Goal: Information Seeking & Learning: Learn about a topic

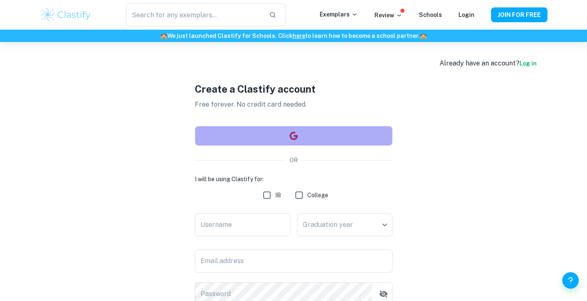
click at [298, 142] on button "button" at bounding box center [294, 136] width 198 height 20
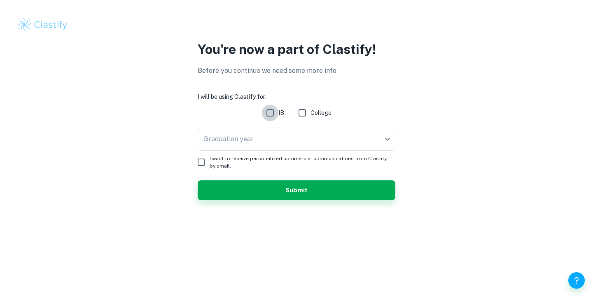
click at [269, 117] on input "IB" at bounding box center [270, 113] width 16 height 16
checkbox input "true"
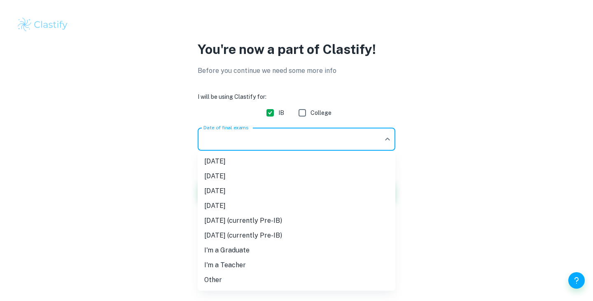
click at [284, 132] on body "We value your privacy We use cookies to enhance your browsing experience, serve…" at bounding box center [296, 150] width 593 height 301
click at [268, 187] on li "[DATE]" at bounding box center [297, 191] width 198 height 15
type input "M26"
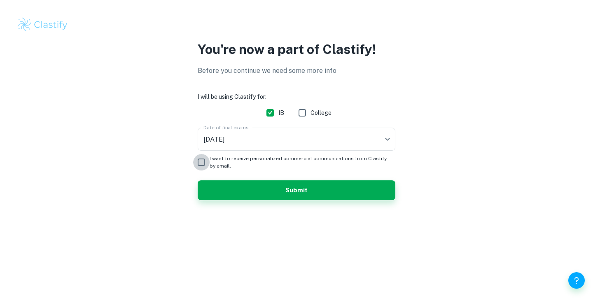
click at [203, 163] on input "I want to receive personalized commercial communications from Clastify by email." at bounding box center [201, 162] width 16 height 16
click at [205, 161] on input "I want to receive personalized commercial communications from Clastify by email." at bounding box center [201, 162] width 16 height 16
checkbox input "false"
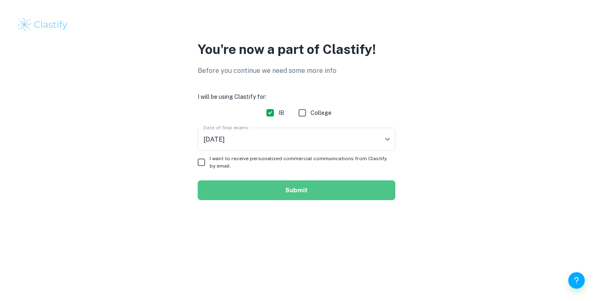
click at [239, 191] on button "Submit" at bounding box center [297, 190] width 198 height 20
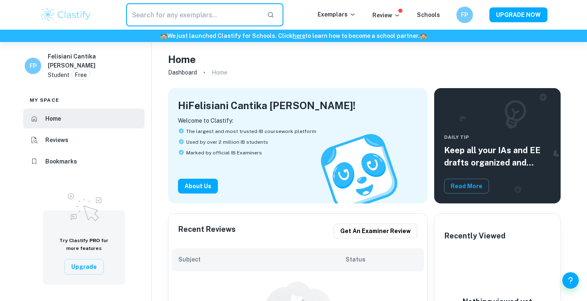
click at [153, 12] on input "text" at bounding box center [193, 14] width 135 height 23
type input "Math AI"
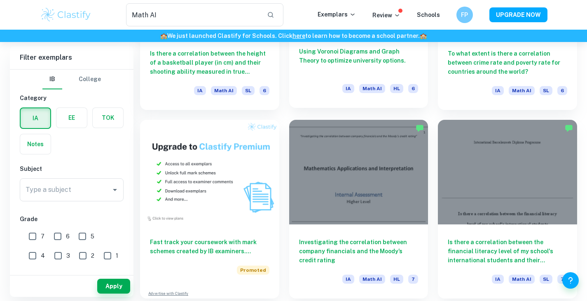
scroll to position [347, 0]
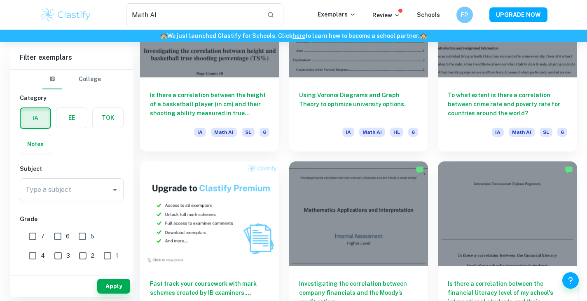
scroll to position [0, 0]
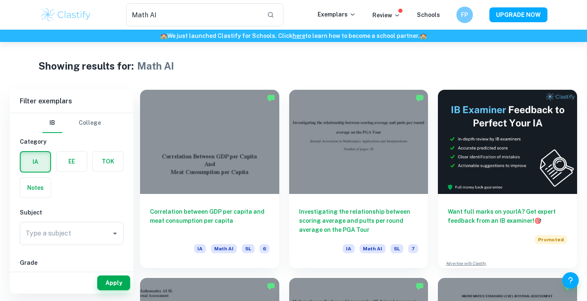
click at [566, 60] on div "Showing results for: Math AI" at bounding box center [293, 65] width 567 height 15
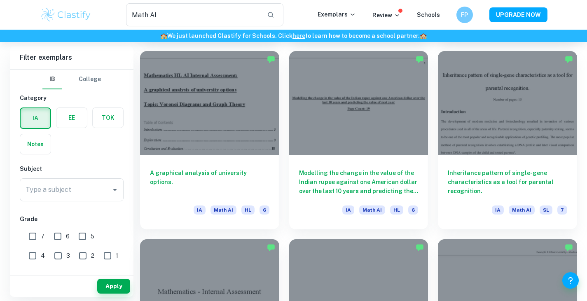
scroll to position [803, 0]
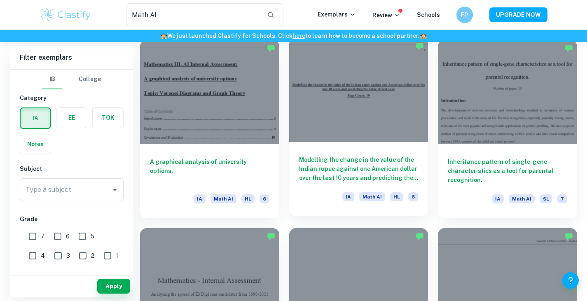
click at [341, 107] on div at bounding box center [358, 90] width 139 height 104
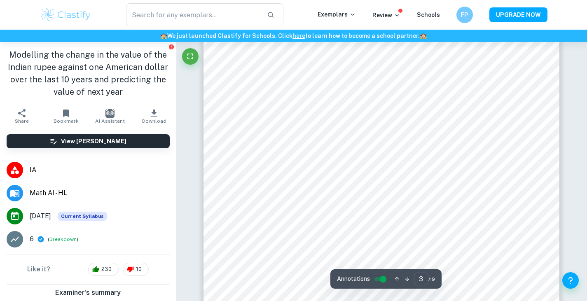
scroll to position [1239, 0]
click at [166, 264] on div "Like it? 230 10" at bounding box center [88, 269] width 176 height 30
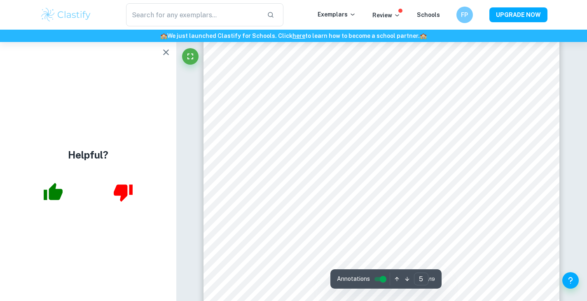
scroll to position [1989, 0]
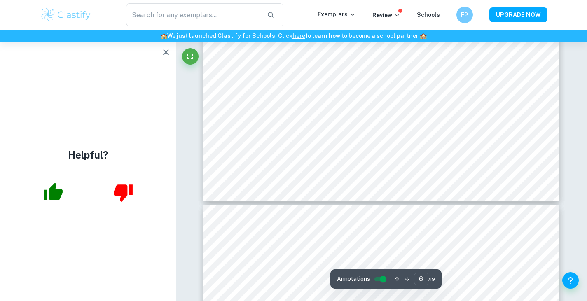
type input "7"
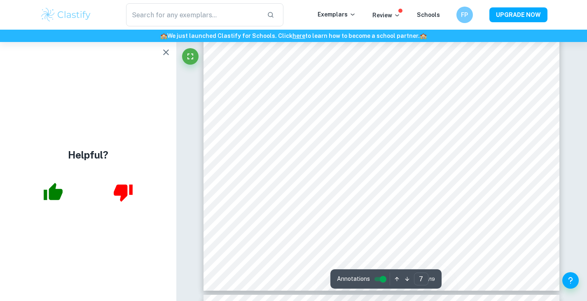
scroll to position [3122, 0]
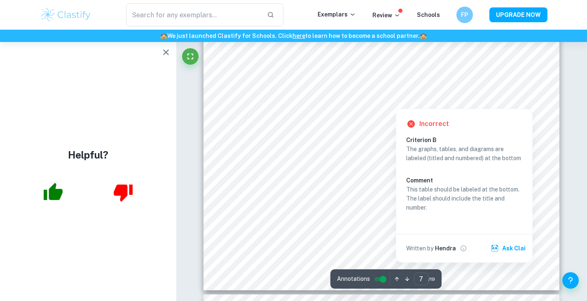
click at [395, 99] on div at bounding box center [395, 99] width 13 height 13
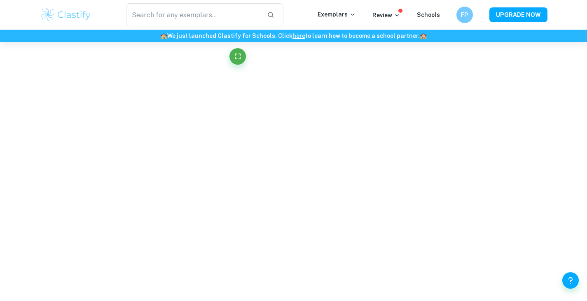
scroll to position [1946, 0]
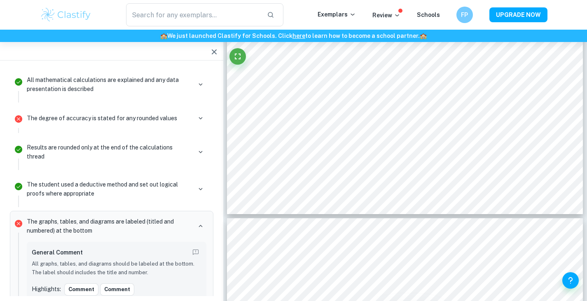
type input "Math AI"
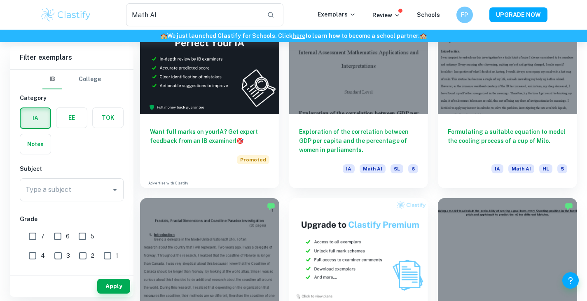
scroll to position [1210, 0]
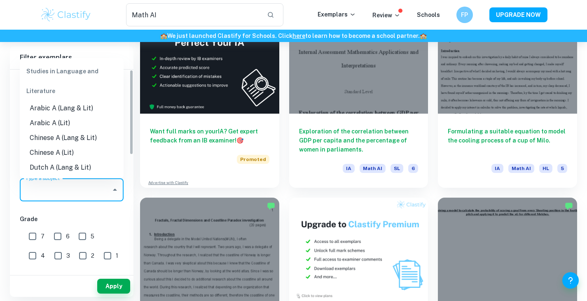
click at [95, 189] on input "Type a subject" at bounding box center [65, 190] width 84 height 16
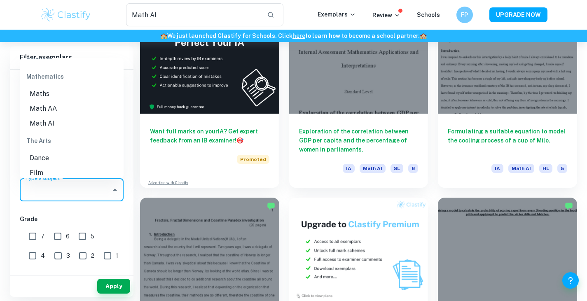
scroll to position [1162, 0]
click at [64, 126] on li "Math AI" at bounding box center [72, 126] width 104 height 15
type input "Math AI"
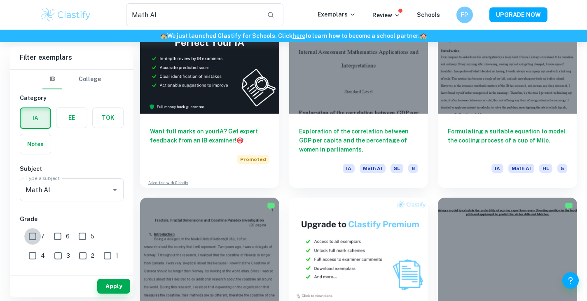
click at [33, 237] on input "7" at bounding box center [32, 236] width 16 height 16
checkbox input "true"
click at [106, 286] on button "Apply" at bounding box center [113, 286] width 33 height 15
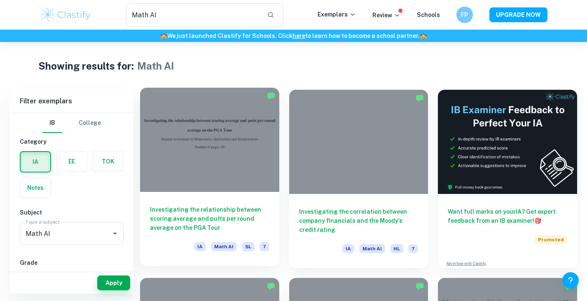
click at [220, 175] on div at bounding box center [209, 140] width 139 height 104
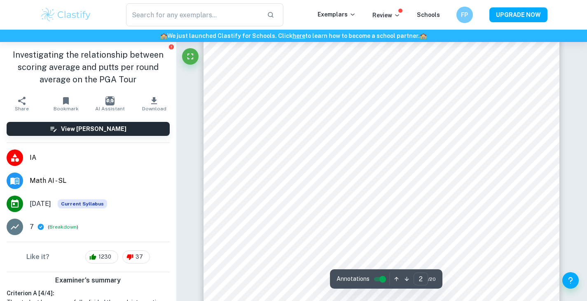
scroll to position [648, 0]
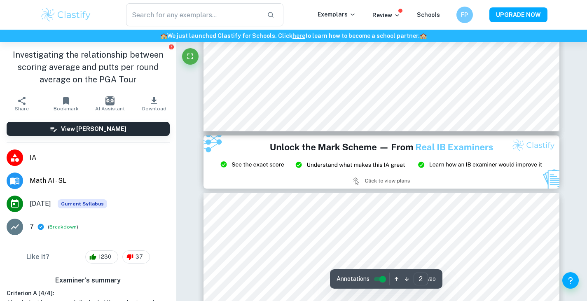
type input "3"
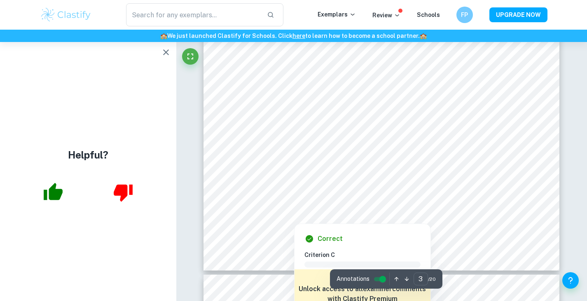
scroll to position [1412, 0]
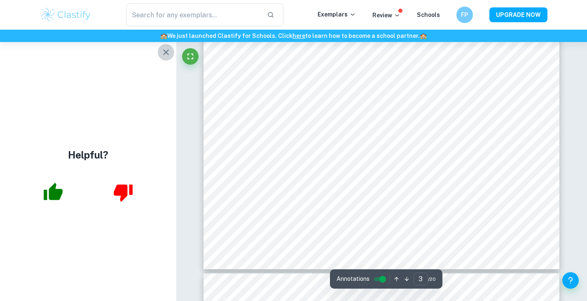
click at [164, 51] on icon "button" at bounding box center [166, 52] width 6 height 6
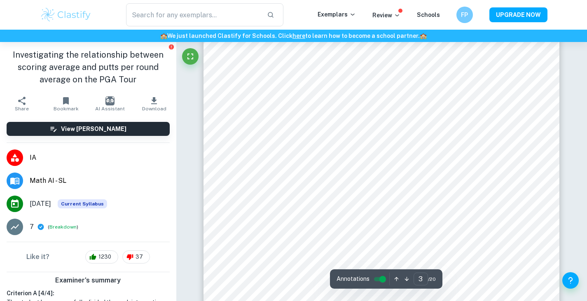
scroll to position [1183, 0]
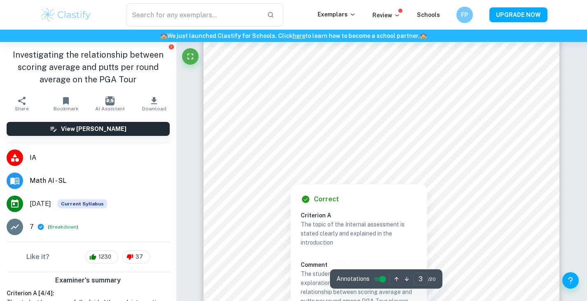
click at [250, 132] on div at bounding box center [381, 129] width 269 height 26
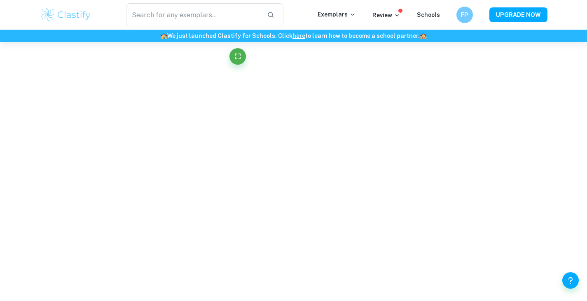
scroll to position [153, 0]
type input "3"
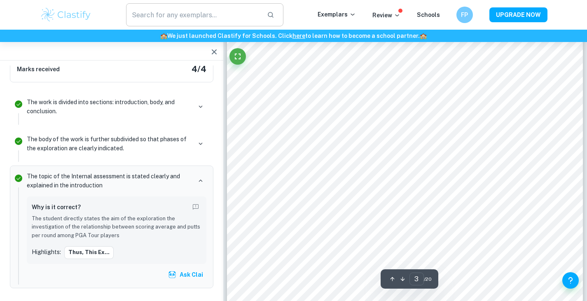
type input "Math AI"
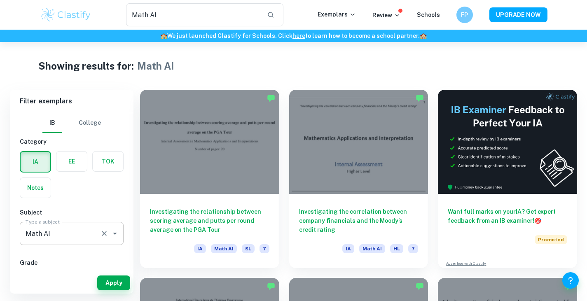
click at [44, 233] on input "Math AI" at bounding box center [59, 234] width 73 height 16
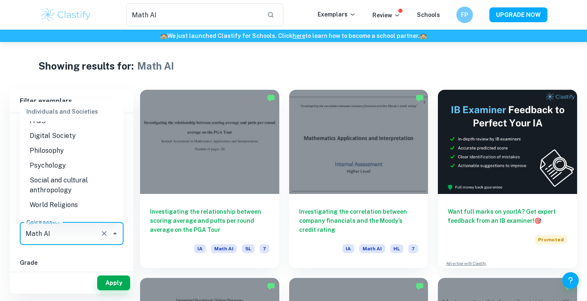
scroll to position [910, 0]
click at [68, 168] on li "Psychology" at bounding box center [72, 166] width 104 height 15
type input "Psychology"
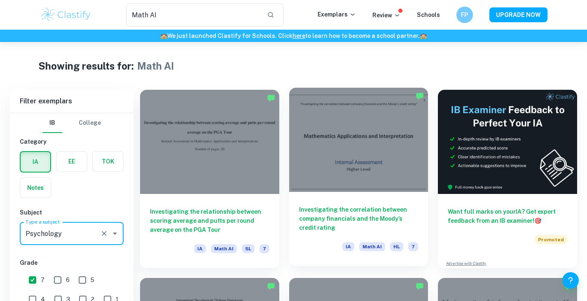
scroll to position [74, 0]
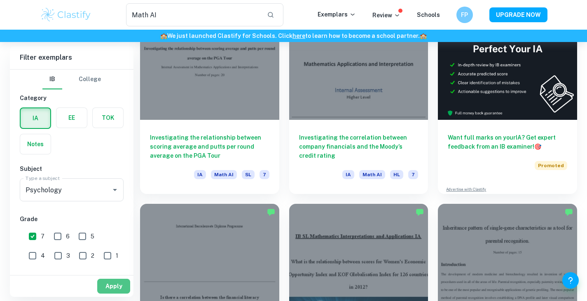
click at [108, 282] on button "Apply" at bounding box center [113, 286] width 33 height 15
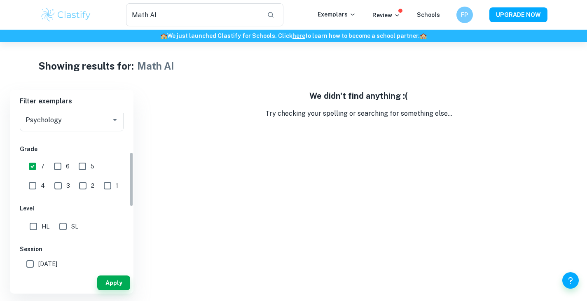
scroll to position [114, 0]
click at [33, 225] on input "HL" at bounding box center [33, 225] width 16 height 16
checkbox input "true"
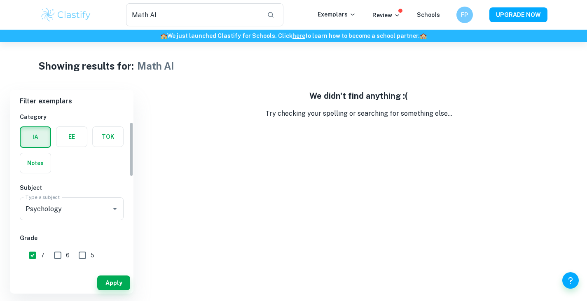
scroll to position [25, 0]
click at [37, 257] on input "7" at bounding box center [32, 255] width 16 height 16
checkbox input "false"
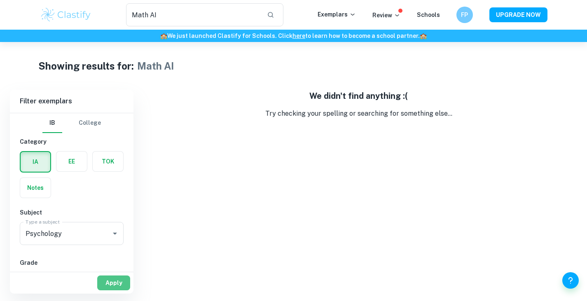
click at [105, 280] on button "Apply" at bounding box center [113, 282] width 33 height 15
click at [83, 233] on input "Psychology" at bounding box center [59, 234] width 73 height 16
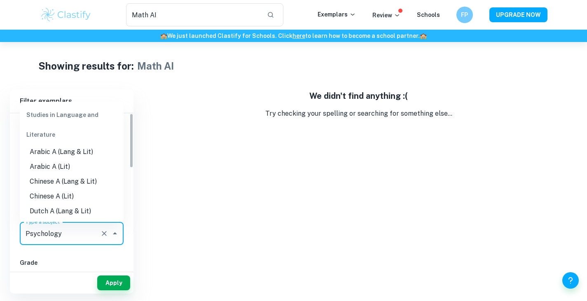
scroll to position [861, 0]
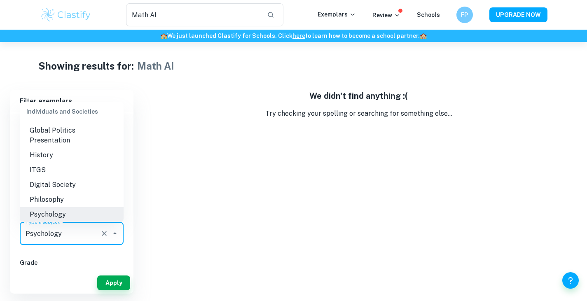
click at [66, 213] on li "Psychology" at bounding box center [72, 214] width 104 height 15
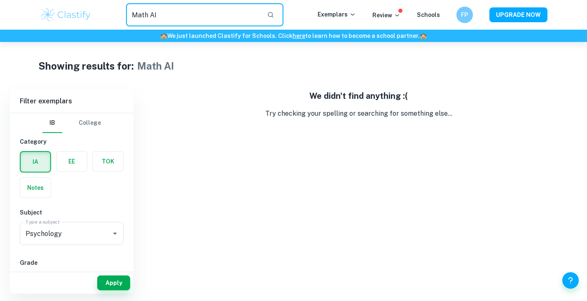
drag, startPoint x: 162, startPoint y: 11, endPoint x: 120, endPoint y: 14, distance: 41.8
click at [120, 14] on div "Math AI ​" at bounding box center [204, 14] width 225 height 23
type input "psychology"
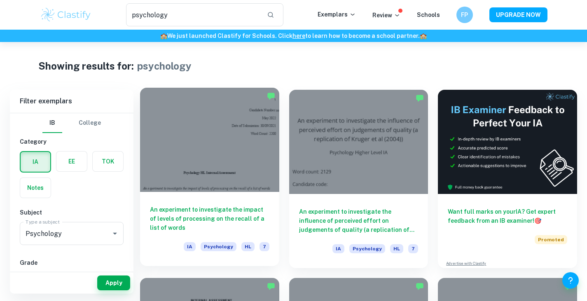
click at [254, 135] on div at bounding box center [209, 140] width 139 height 104
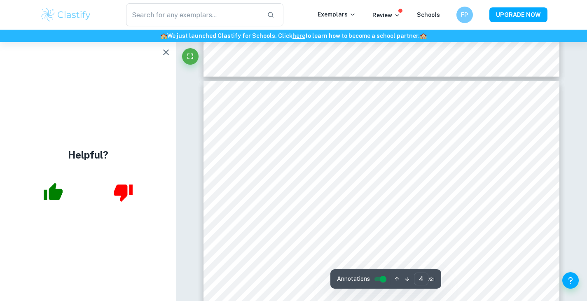
scroll to position [1478, 0]
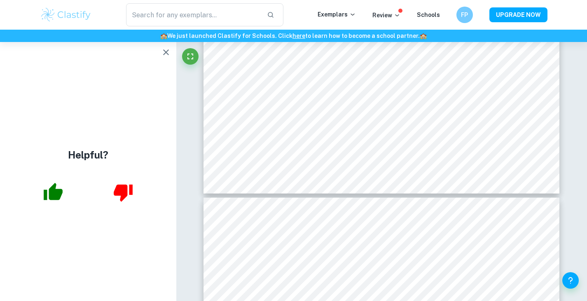
type input "3"
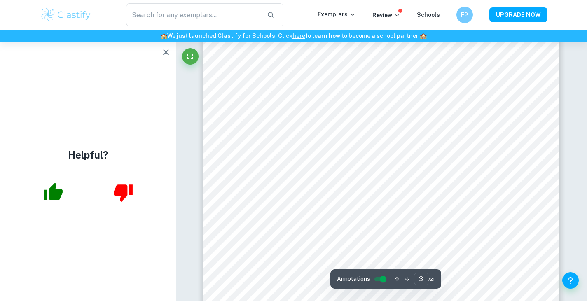
scroll to position [1180, 0]
